Goal: Information Seeking & Learning: Compare options

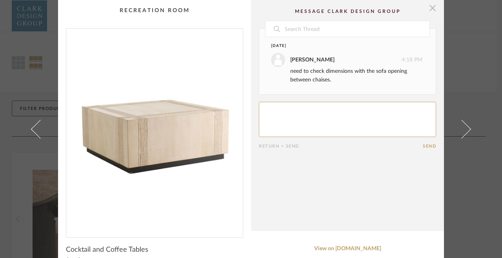
click at [428, 11] on span "button" at bounding box center [432, 8] width 16 height 16
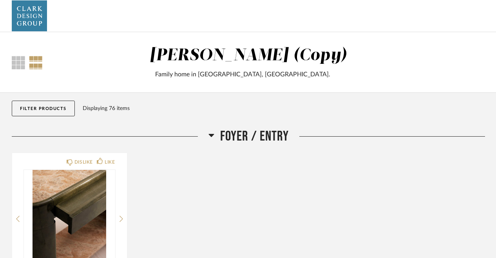
click at [192, 64] on div "[PERSON_NAME] (Copy) Family home in [GEOGRAPHIC_DATA], [GEOGRAPHIC_DATA]." at bounding box center [248, 62] width 323 height 33
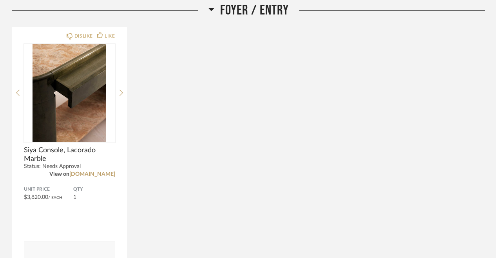
scroll to position [127, 0]
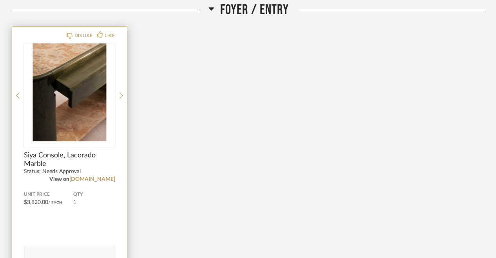
click at [99, 114] on img "0" at bounding box center [69, 93] width 91 height 98
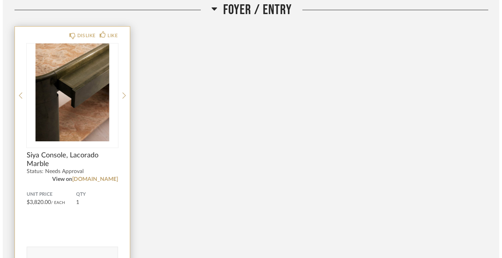
scroll to position [0, 0]
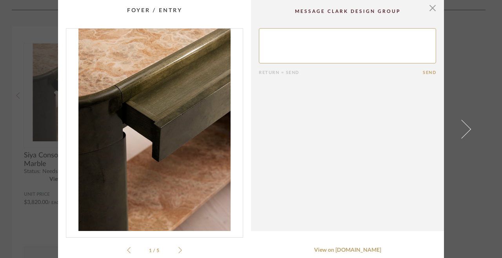
click at [178, 250] on icon at bounding box center [180, 250] width 4 height 6
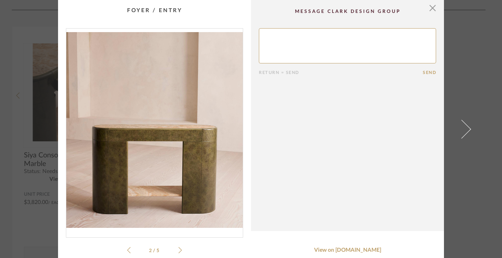
click at [178, 250] on icon at bounding box center [180, 250] width 4 height 6
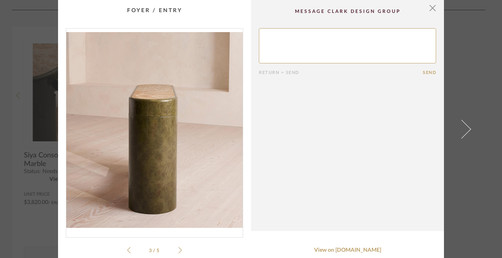
click at [178, 250] on icon at bounding box center [180, 250] width 4 height 6
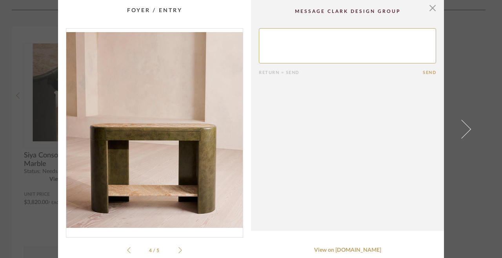
click at [178, 250] on icon at bounding box center [180, 250] width 4 height 6
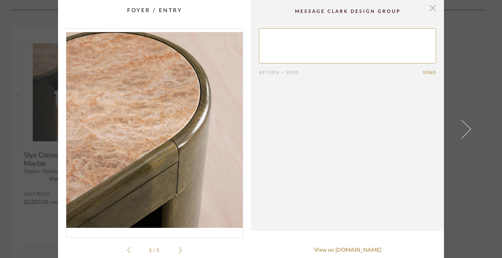
click at [432, 11] on span "button" at bounding box center [432, 8] width 16 height 16
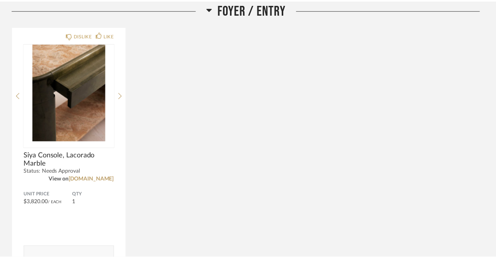
scroll to position [127, 0]
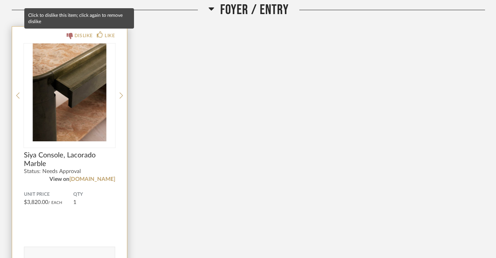
click at [80, 35] on div "DISLIKE" at bounding box center [83, 36] width 18 height 8
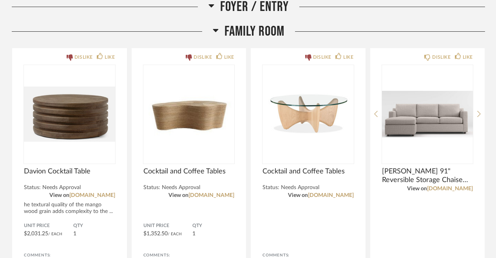
scroll to position [399, 0]
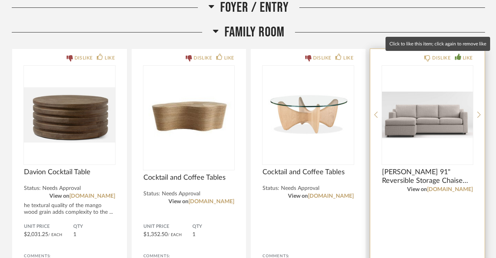
click at [463, 58] on div "LIKE" at bounding box center [468, 58] width 10 height 8
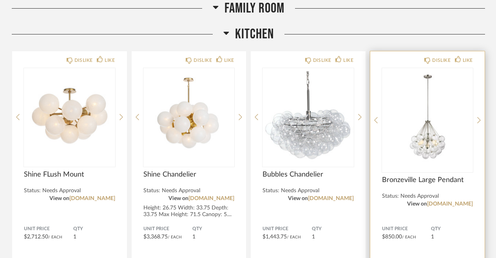
scroll to position [702, 0]
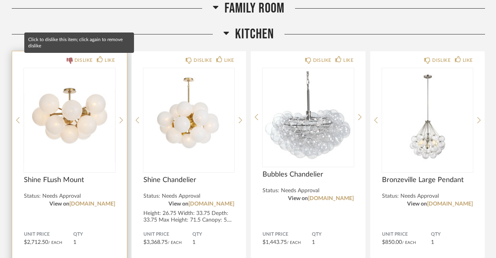
click at [76, 59] on div "DISLIKE" at bounding box center [83, 60] width 18 height 8
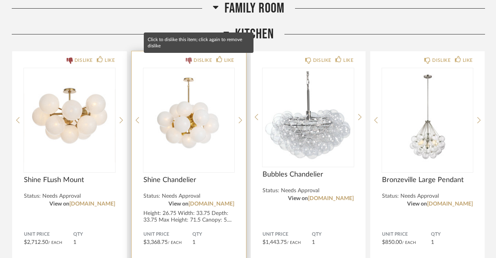
click at [201, 60] on div "DISLIKE" at bounding box center [203, 60] width 18 height 8
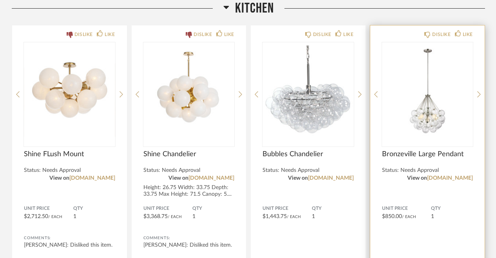
scroll to position [728, 0]
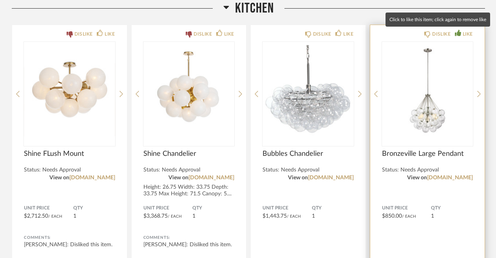
click at [467, 32] on div "LIKE" at bounding box center [468, 34] width 10 height 8
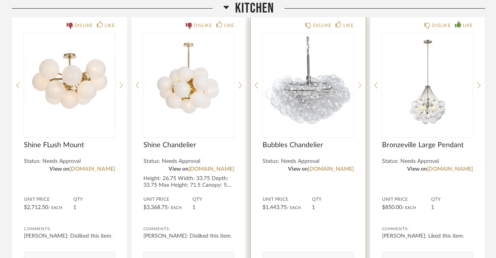
scroll to position [738, 0]
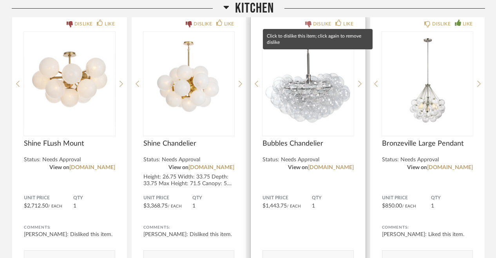
click at [321, 24] on div "DISLIKE" at bounding box center [322, 24] width 18 height 8
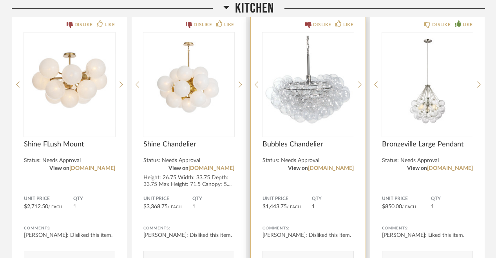
scroll to position [736, 0]
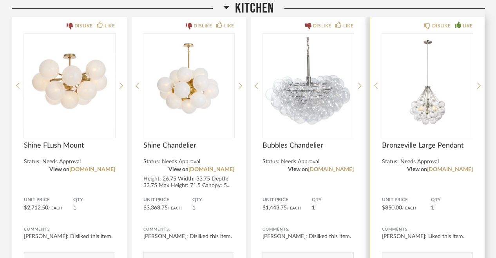
click at [388, 124] on img "0" at bounding box center [427, 83] width 91 height 98
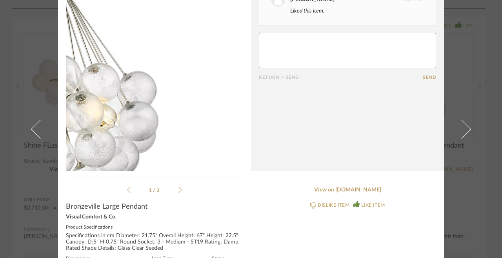
scroll to position [63, 0]
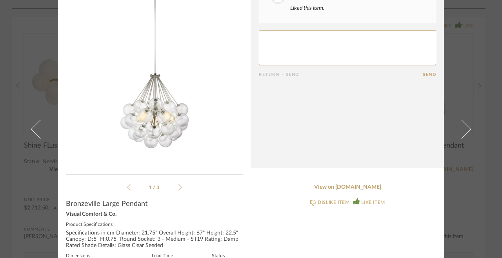
click at [178, 187] on icon at bounding box center [180, 187] width 4 height 7
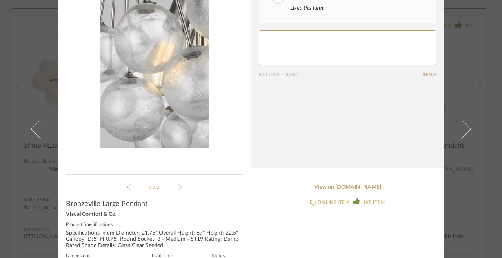
click at [178, 187] on icon at bounding box center [180, 187] width 4 height 7
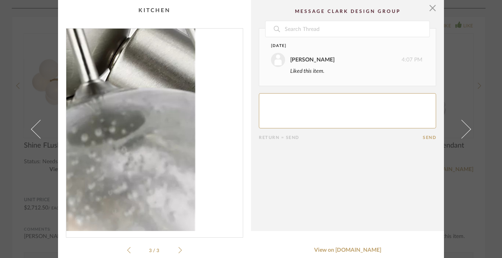
scroll to position [0, 0]
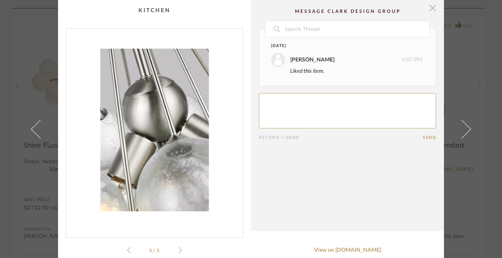
click at [429, 10] on span "button" at bounding box center [432, 8] width 16 height 16
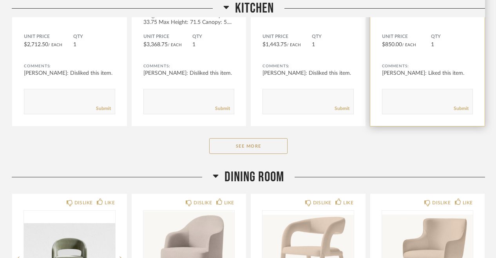
scroll to position [911, 0]
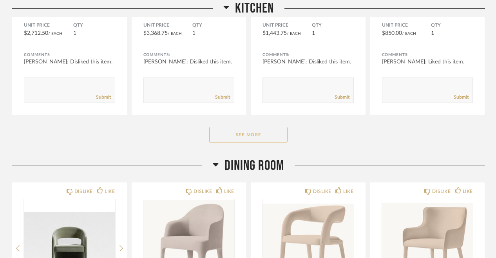
click at [275, 134] on button "See More" at bounding box center [248, 135] width 78 height 16
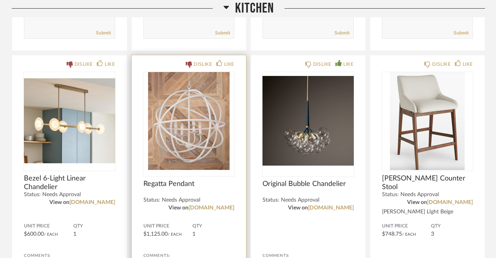
scroll to position [976, 0]
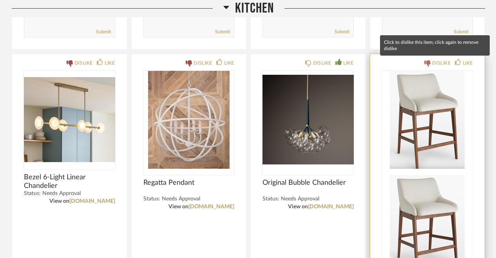
click at [433, 61] on div "DISLIKE" at bounding box center [441, 63] width 18 height 8
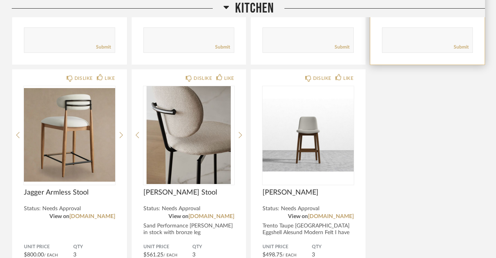
scroll to position [1244, 0]
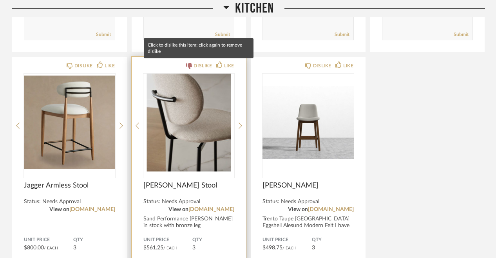
click at [196, 66] on div "DISLIKE" at bounding box center [203, 66] width 18 height 8
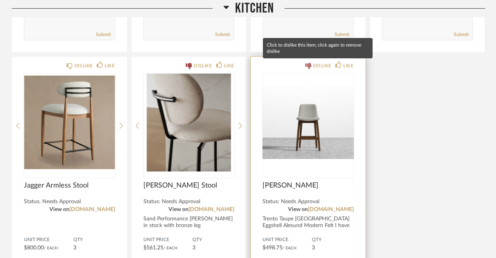
click at [313, 64] on div "DISLIKE" at bounding box center [322, 66] width 18 height 8
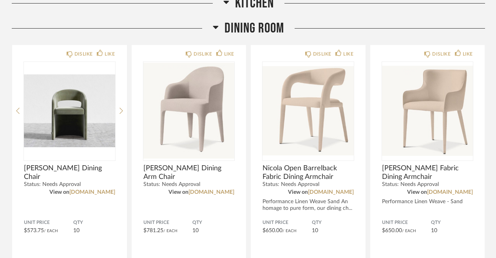
scroll to position [1597, 0]
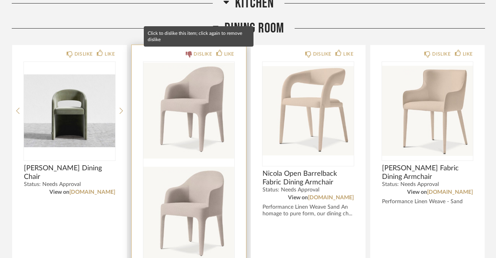
click at [199, 53] on div "DISLIKE" at bounding box center [203, 54] width 18 height 8
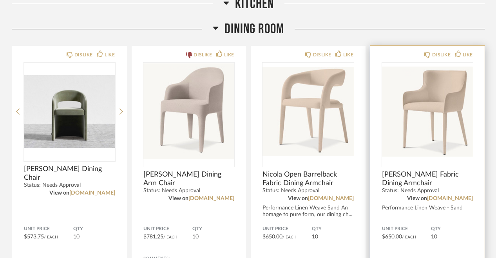
scroll to position [1595, 0]
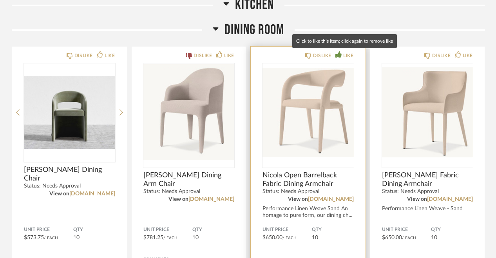
click at [346, 58] on div "LIKE" at bounding box center [348, 56] width 10 height 8
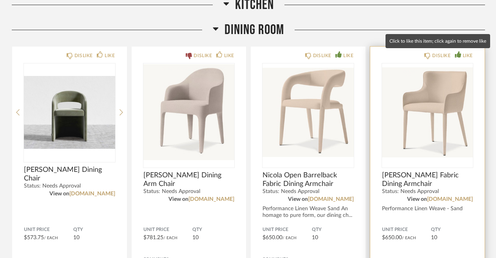
click at [463, 56] on div "LIKE" at bounding box center [468, 56] width 10 height 8
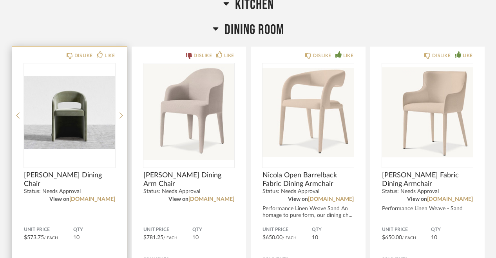
click at [87, 118] on img "0" at bounding box center [69, 112] width 91 height 98
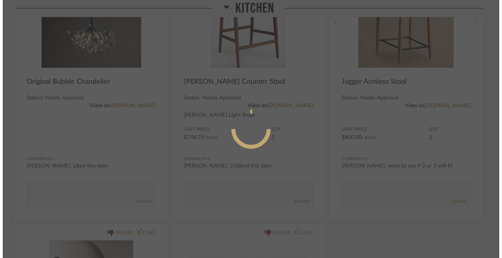
scroll to position [0, 0]
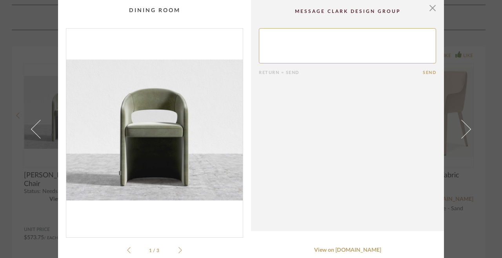
click at [178, 251] on icon at bounding box center [180, 250] width 4 height 7
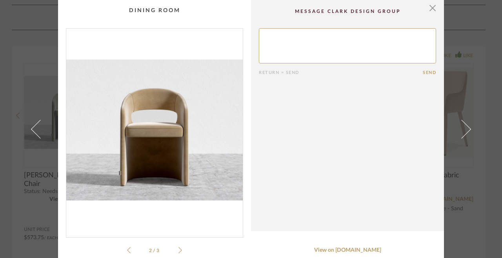
click at [178, 251] on icon at bounding box center [180, 250] width 4 height 7
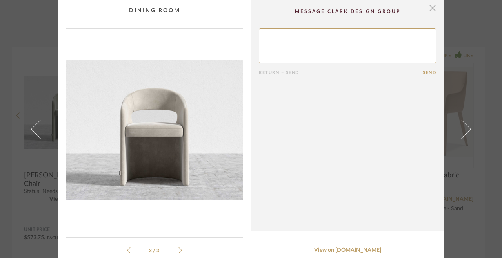
click at [427, 9] on span "button" at bounding box center [432, 8] width 16 height 16
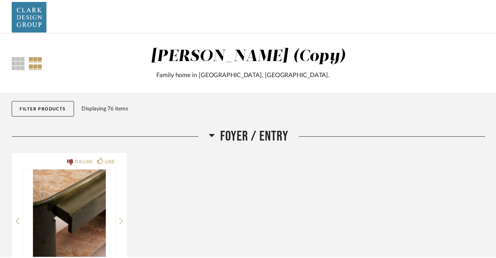
scroll to position [1595, 0]
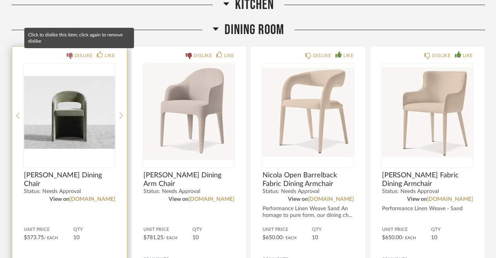
click at [81, 54] on div "DISLIKE" at bounding box center [83, 56] width 18 height 8
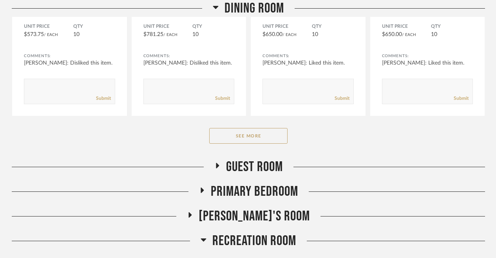
scroll to position [1802, 0]
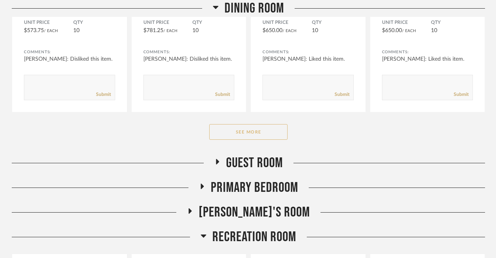
click at [245, 137] on button "See More" at bounding box center [248, 132] width 78 height 16
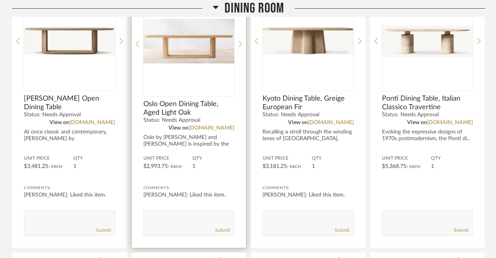
scroll to position [1847, 0]
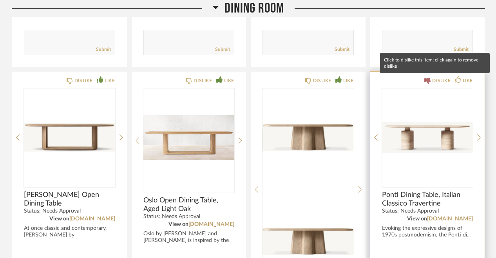
click at [429, 78] on icon at bounding box center [427, 81] width 6 height 6
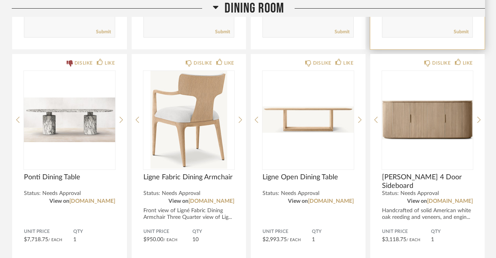
scroll to position [2144, 0]
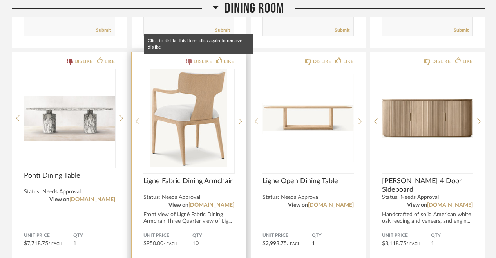
click at [200, 60] on div "DISLIKE" at bounding box center [203, 62] width 18 height 8
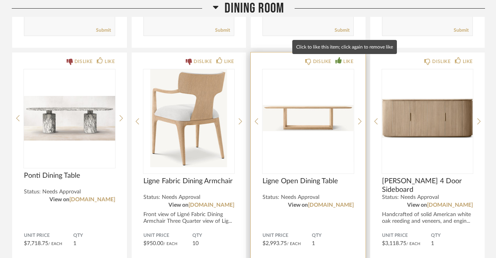
click at [347, 62] on div "LIKE" at bounding box center [348, 62] width 10 height 8
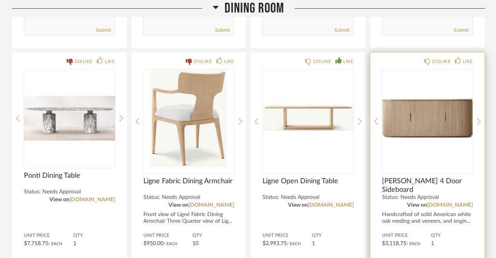
scroll to position [2153, 0]
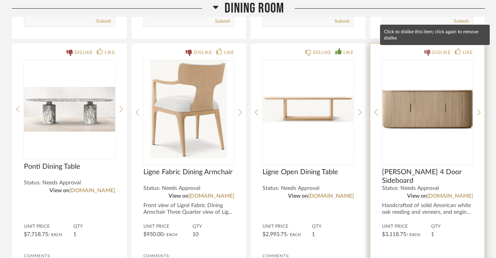
click at [441, 51] on div "DISLIKE" at bounding box center [441, 53] width 18 height 8
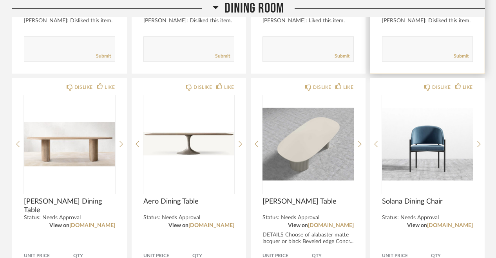
scroll to position [2396, 0]
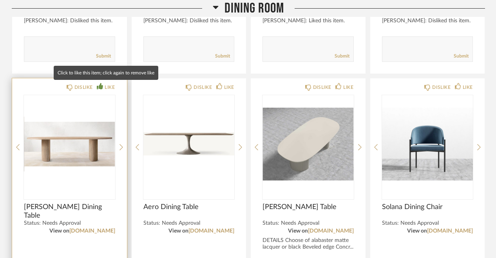
click at [108, 85] on div "LIKE" at bounding box center [110, 87] width 10 height 8
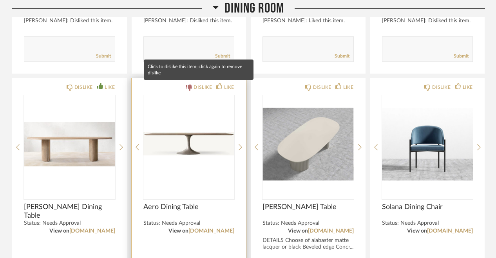
click at [198, 87] on div "DISLIKE" at bounding box center [203, 87] width 18 height 8
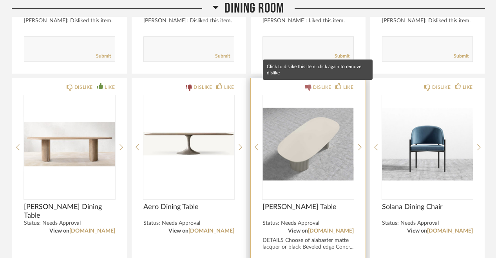
click at [317, 86] on div "DISLIKE" at bounding box center [322, 87] width 18 height 8
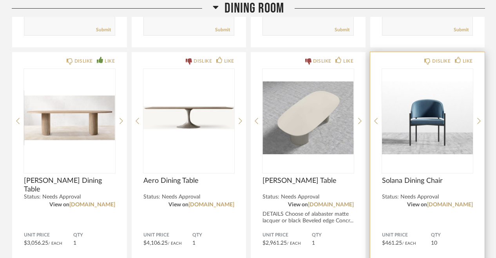
scroll to position [2434, 0]
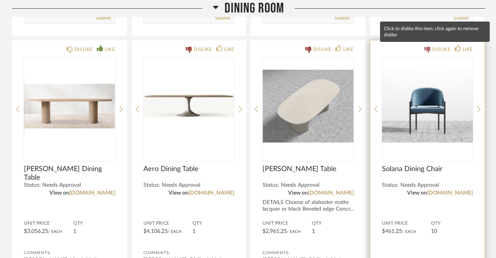
click at [435, 49] on div "DISLIKE" at bounding box center [441, 49] width 18 height 8
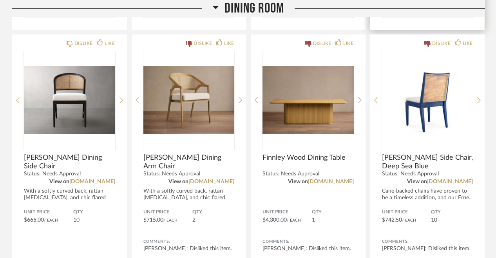
scroll to position [2720, 0]
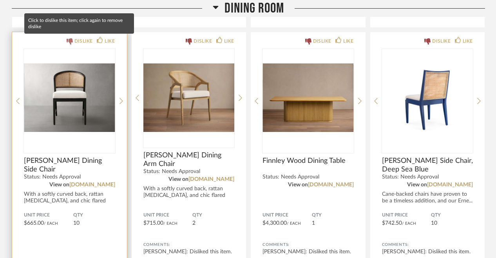
click at [84, 42] on div "DISLIKE" at bounding box center [83, 41] width 18 height 8
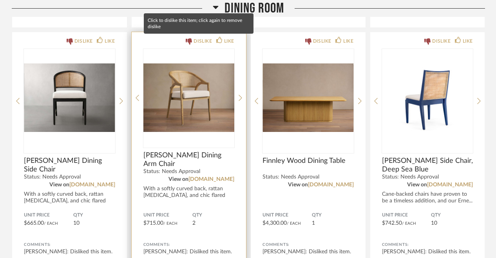
click at [199, 42] on div "DISLIKE" at bounding box center [203, 41] width 18 height 8
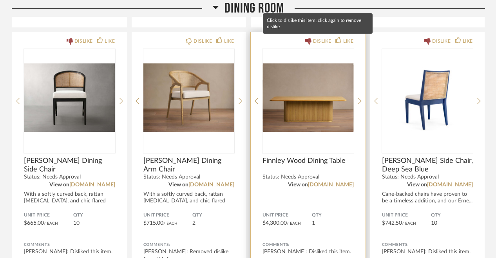
click at [314, 40] on div "DISLIKE" at bounding box center [322, 41] width 18 height 8
click at [317, 42] on div "DISLIKE" at bounding box center [322, 41] width 18 height 8
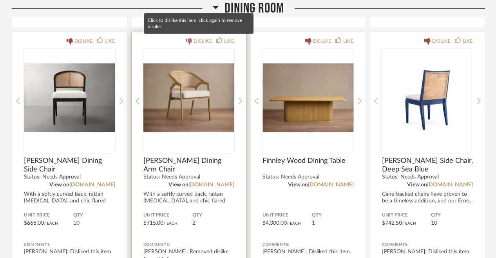
click at [199, 39] on div "DISLIKE" at bounding box center [203, 41] width 18 height 8
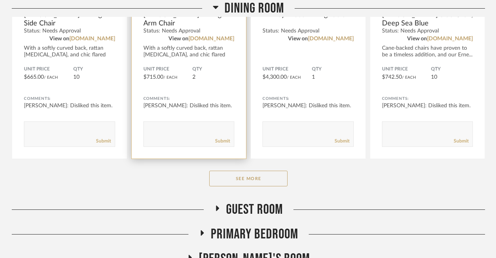
scroll to position [2869, 0]
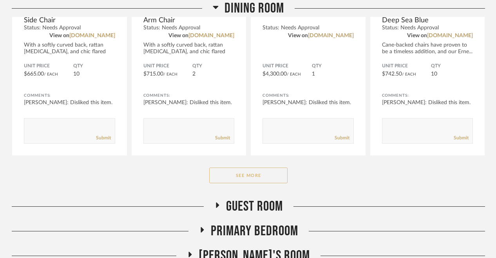
click at [239, 172] on button "See More" at bounding box center [248, 176] width 78 height 16
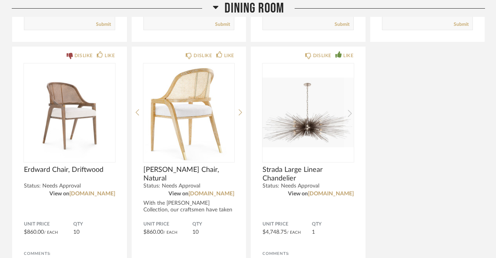
scroll to position [2982, 0]
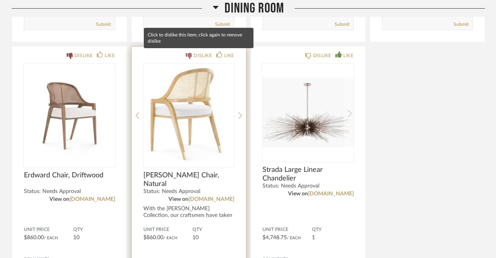
click at [198, 57] on div "DISLIKE" at bounding box center [203, 56] width 18 height 8
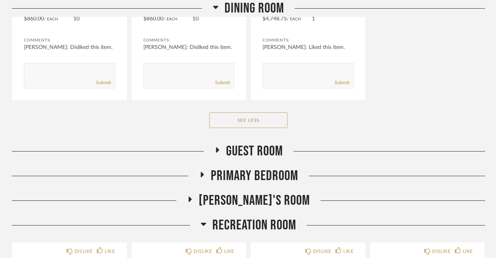
scroll to position [3204, 0]
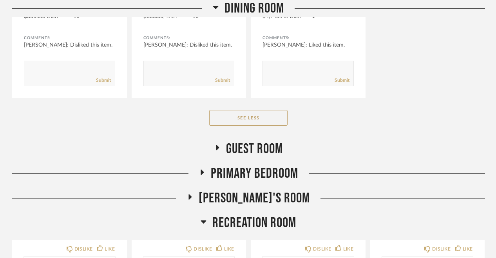
click at [262, 147] on span "Guest Room" at bounding box center [254, 149] width 57 height 17
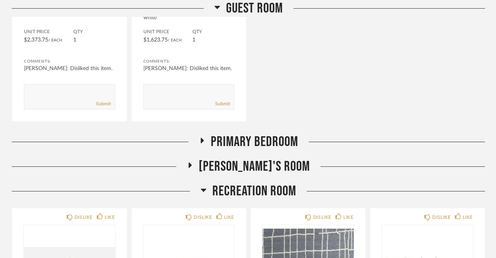
scroll to position [3517, 0]
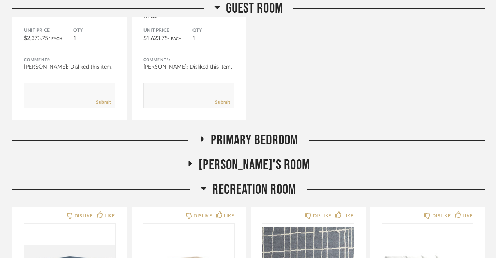
click at [260, 136] on span "Primary Bedroom" at bounding box center [254, 140] width 87 height 17
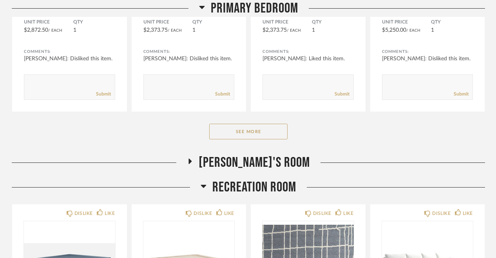
click at [250, 154] on span "[PERSON_NAME]'s Room" at bounding box center [254, 162] width 111 height 17
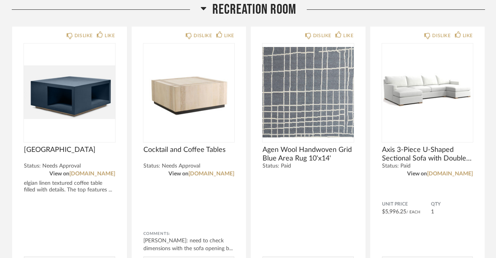
scroll to position [4312, 0]
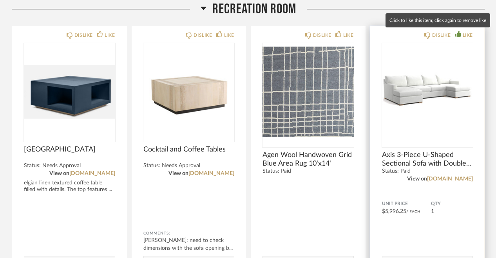
click at [463, 33] on div "LIKE" at bounding box center [468, 35] width 10 height 8
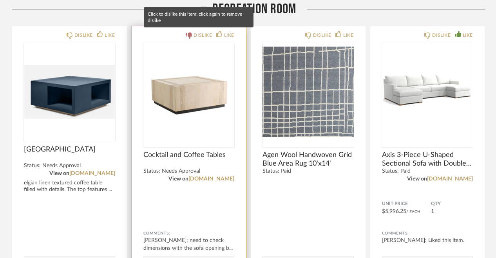
click at [199, 35] on div "DISLIKE" at bounding box center [203, 35] width 18 height 8
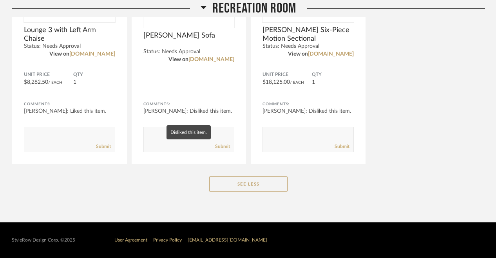
scroll to position [4703, 0]
